Goal: Information Seeking & Learning: Understand process/instructions

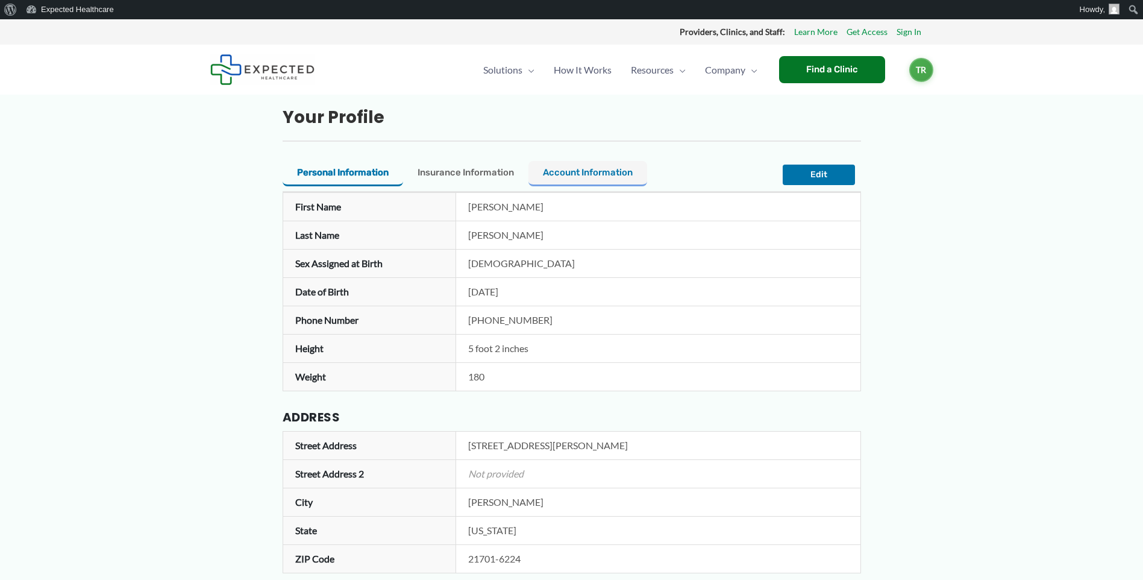
click at [592, 174] on span "Account Information" at bounding box center [588, 172] width 90 height 11
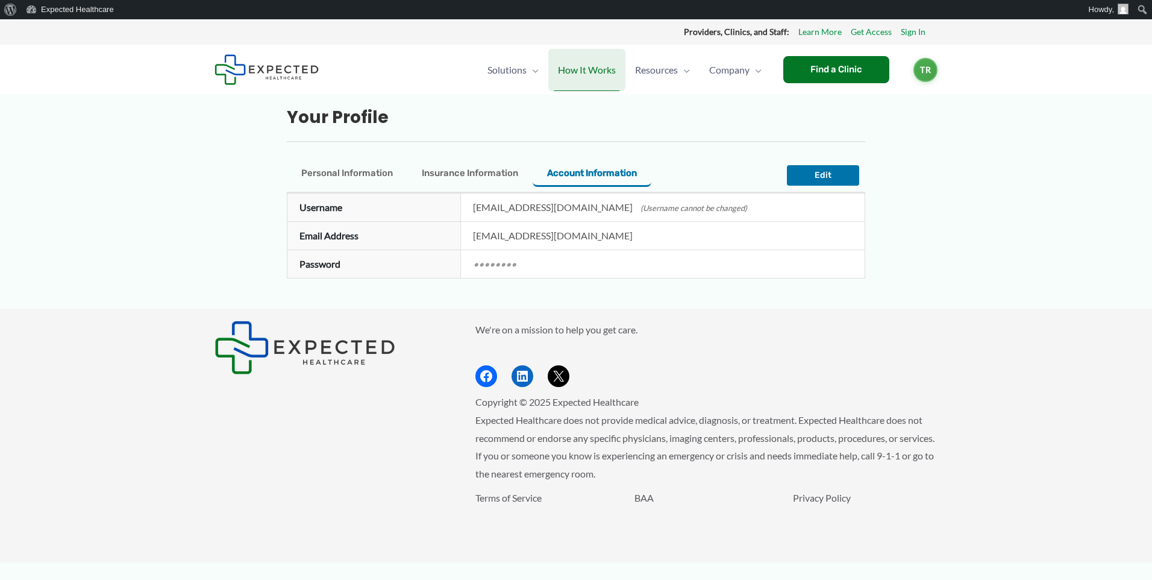
click at [584, 66] on span "How It Works" at bounding box center [587, 70] width 58 height 42
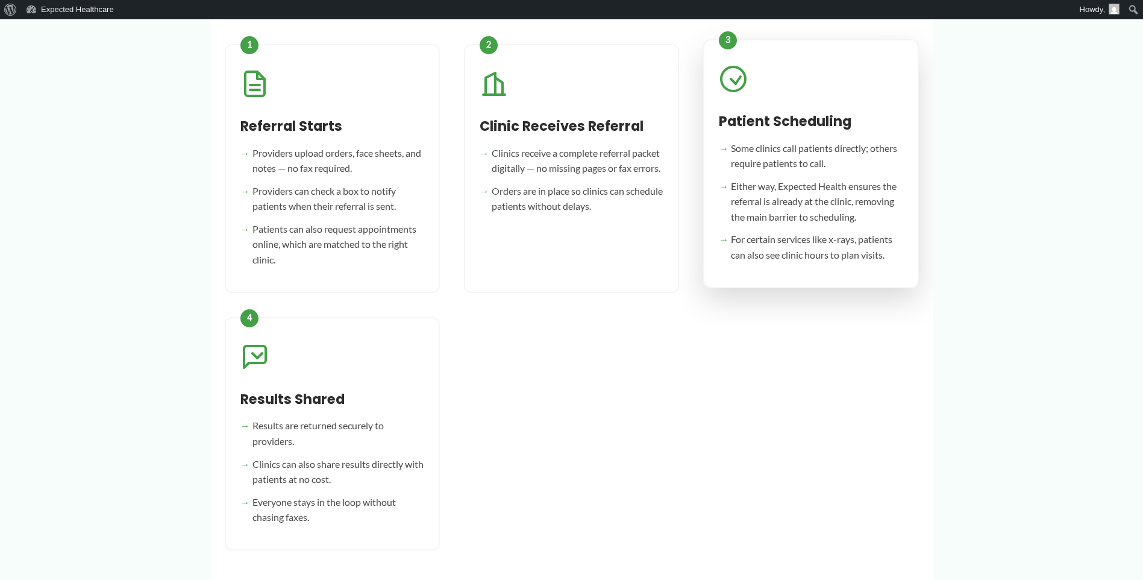
scroll to position [482, 0]
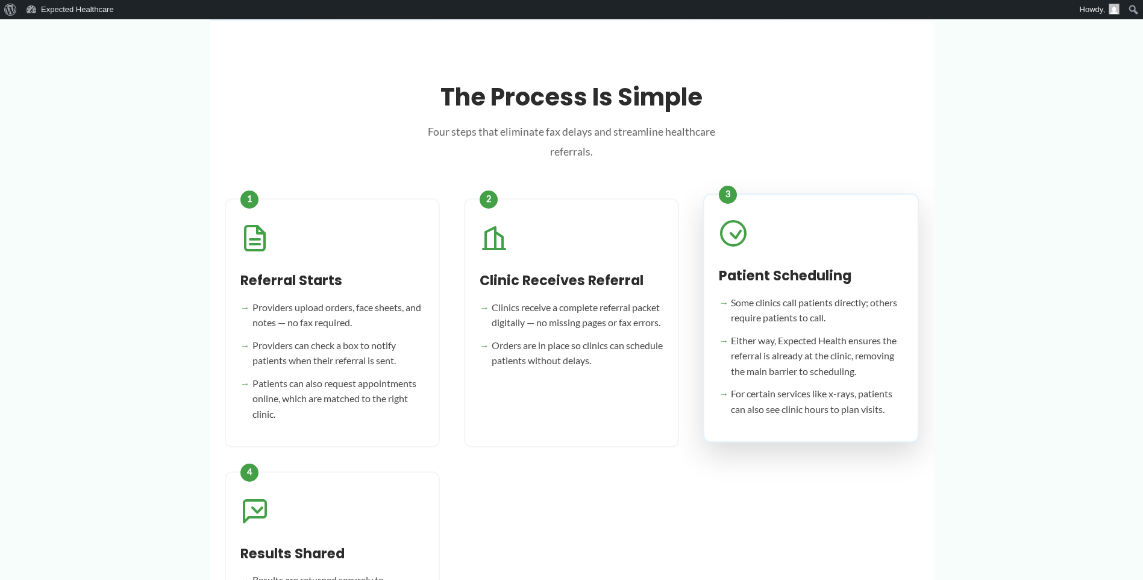
click at [806, 283] on h3 "Patient Scheduling" at bounding box center [811, 275] width 184 height 17
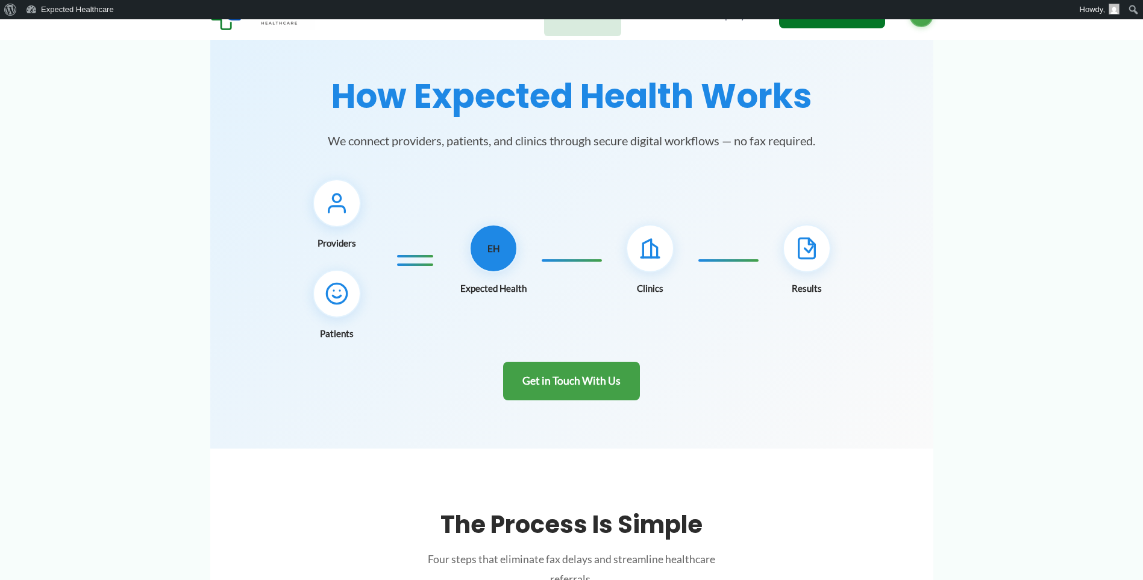
scroll to position [0, 0]
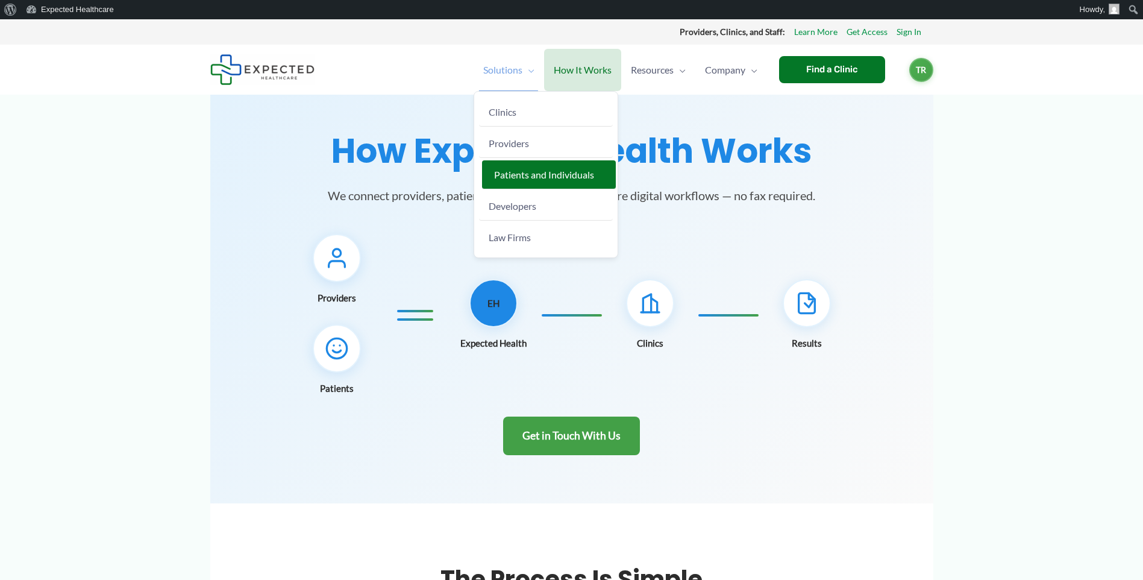
click at [506, 177] on span "Patients and Individuals" at bounding box center [544, 174] width 100 height 11
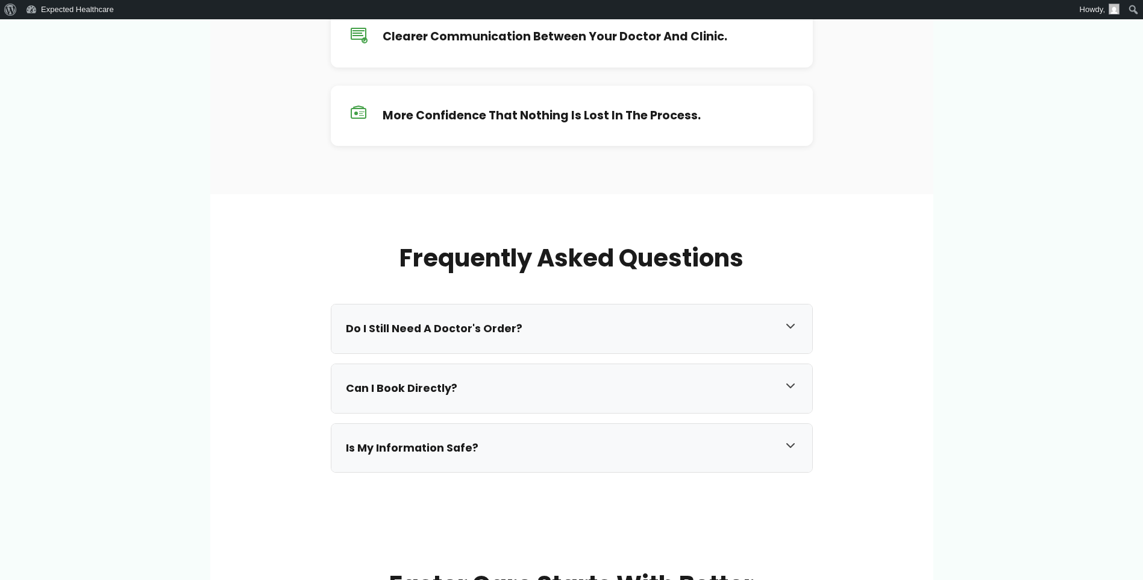
scroll to position [964, 0]
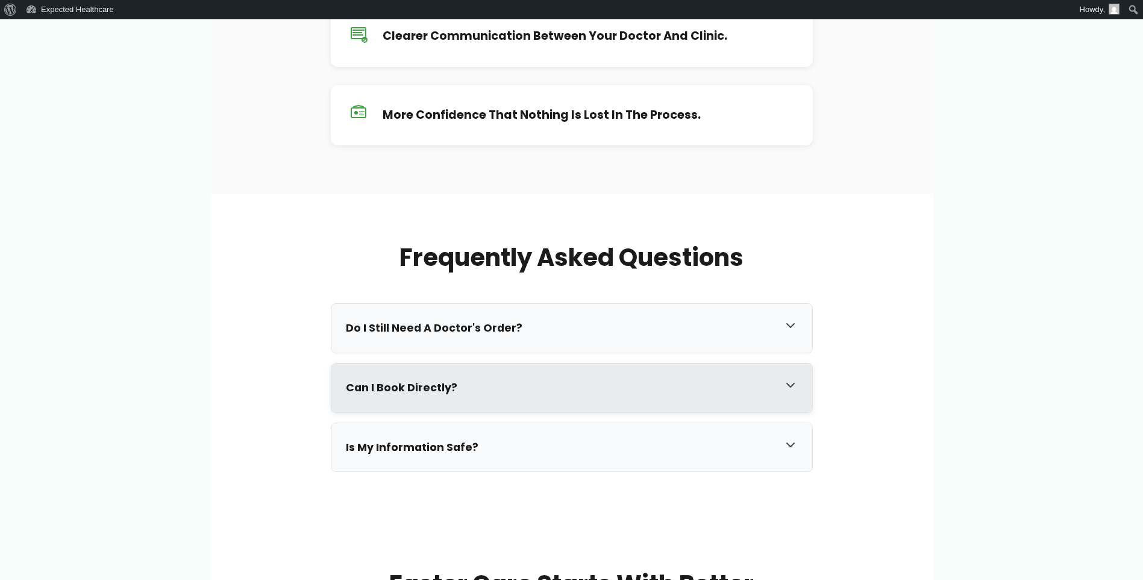
click at [796, 381] on icon at bounding box center [790, 385] width 14 height 14
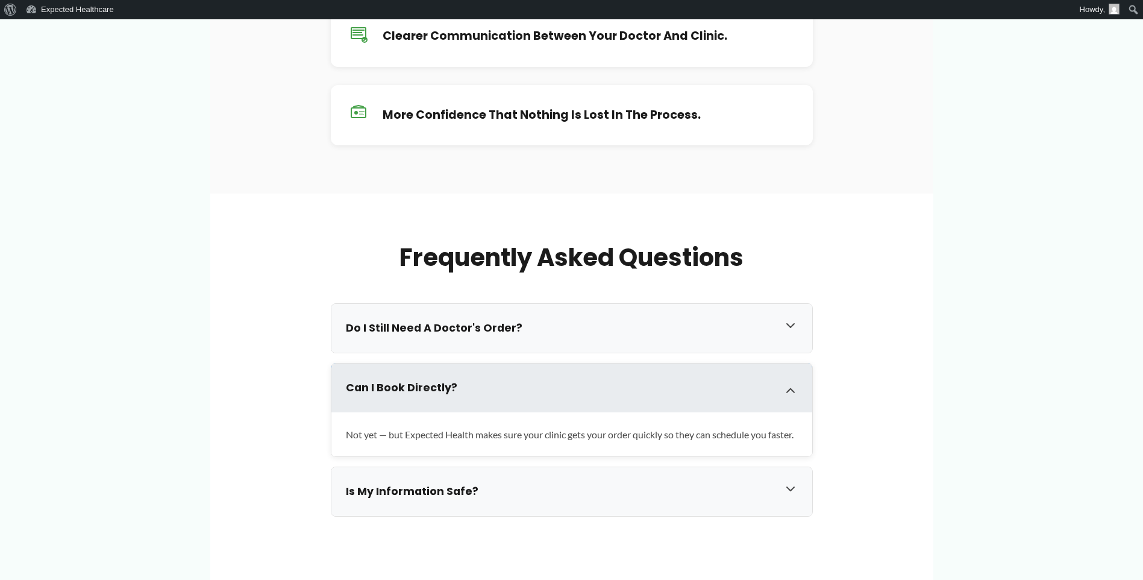
click at [796, 381] on div at bounding box center [790, 388] width 14 height 20
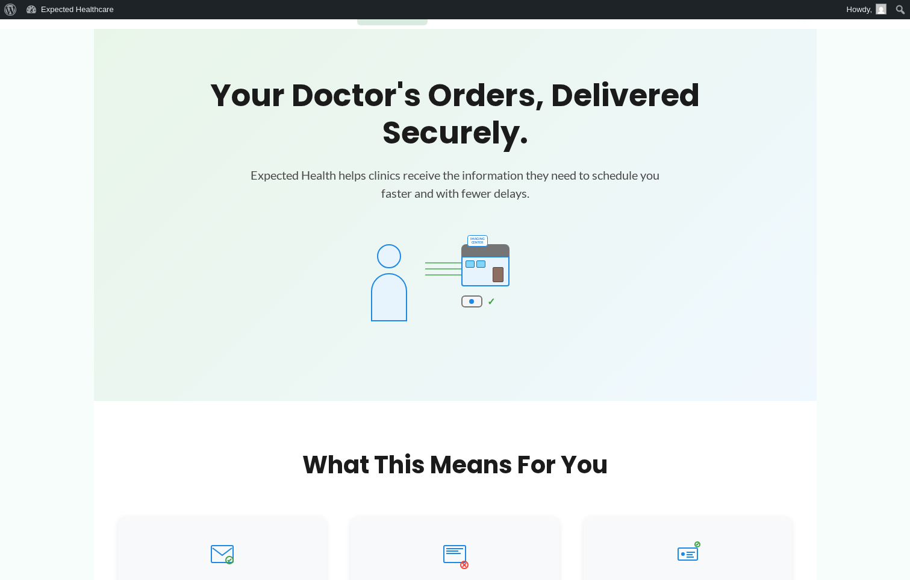
scroll to position [0, 0]
